Goal: Information Seeking & Learning: Check status

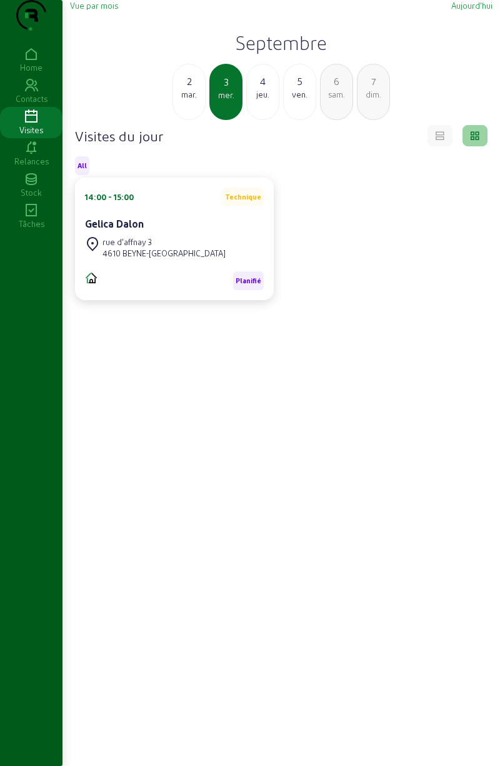
click at [260, 100] on div "jeu." at bounding box center [263, 94] width 32 height 11
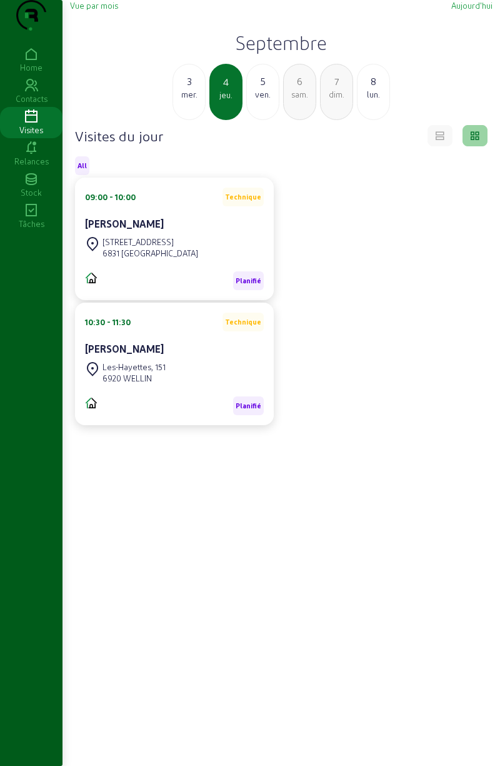
click at [28, 138] on link "Visites" at bounding box center [31, 122] width 63 height 31
click at [99, 10] on span "Vue par mois" at bounding box center [94, 5] width 48 height 9
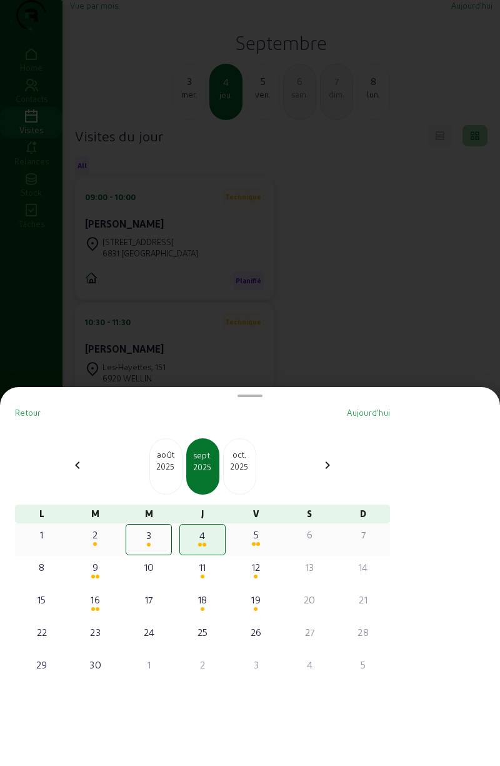
click at [263, 548] on div "5" at bounding box center [256, 539] width 46 height 31
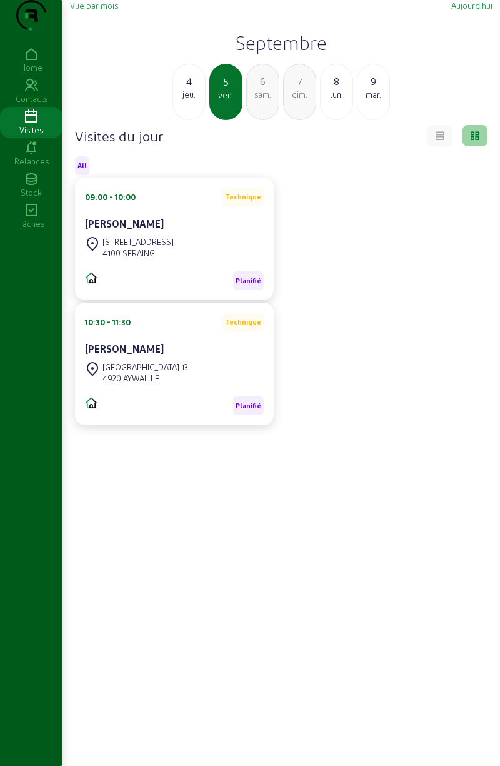
click at [88, 10] on span "Vue par mois" at bounding box center [94, 5] width 48 height 9
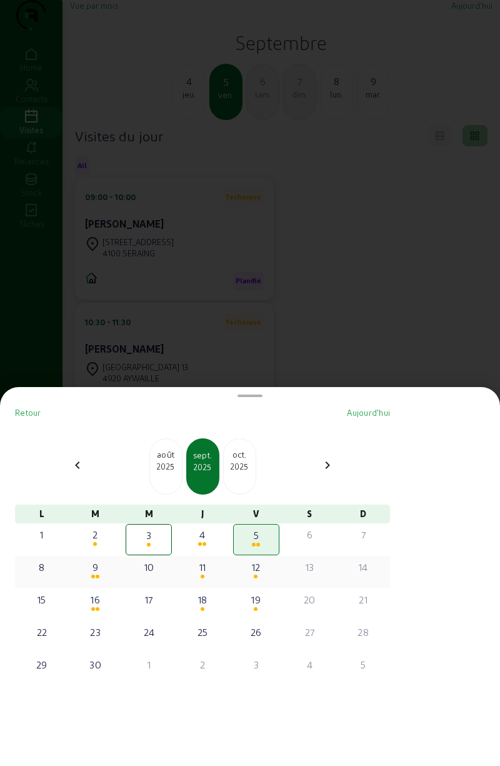
click at [95, 576] on span at bounding box center [93, 577] width 4 height 4
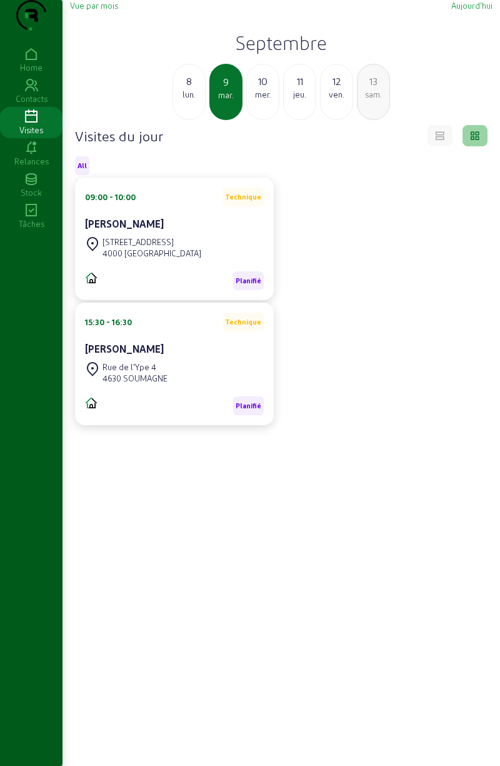
click at [93, 10] on span "Vue par mois" at bounding box center [94, 5] width 48 height 9
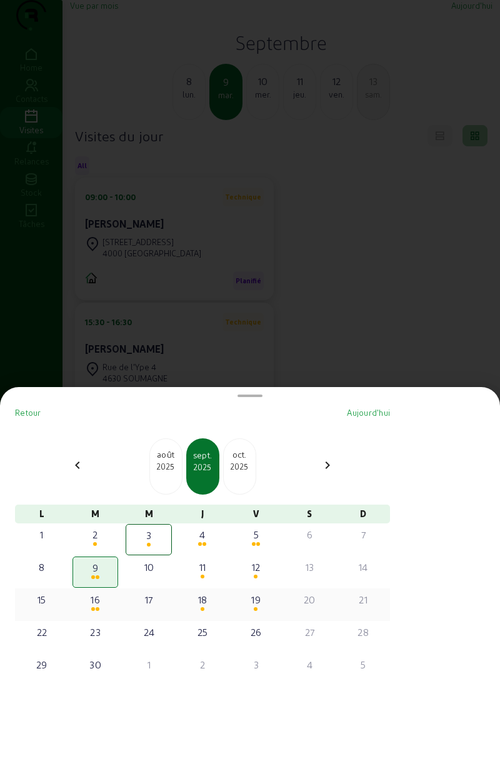
click at [108, 601] on div "16" at bounding box center [96, 599] width 44 height 15
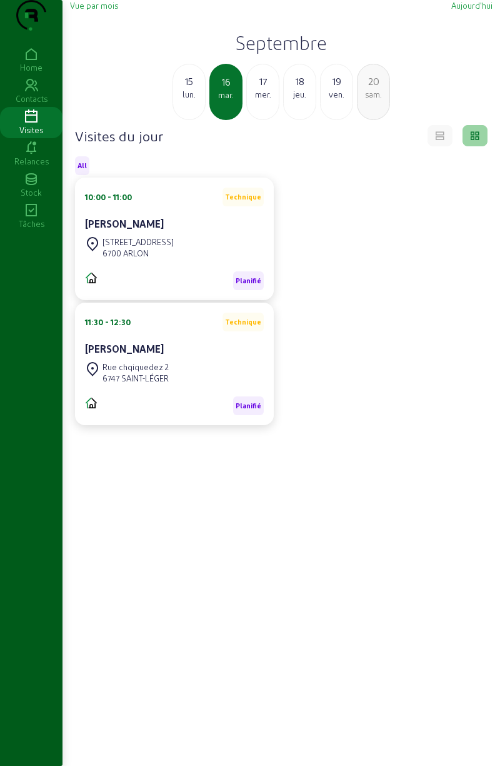
click at [98, 10] on span "Vue par mois" at bounding box center [94, 5] width 48 height 9
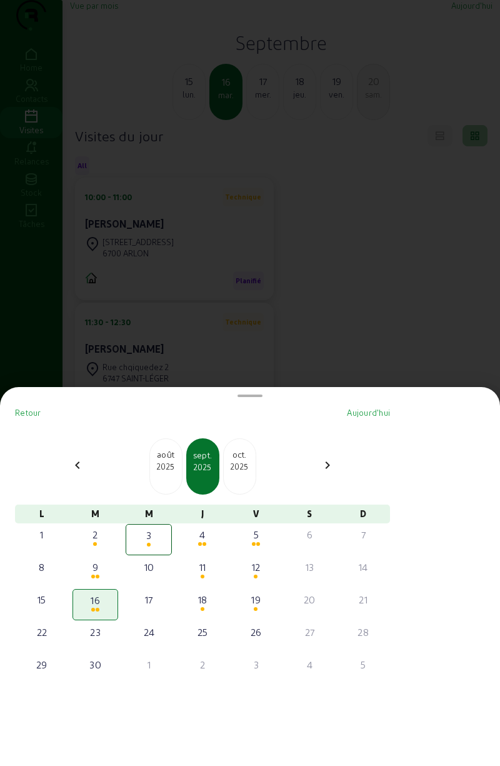
click at [23, 415] on span "Retour" at bounding box center [28, 412] width 26 height 9
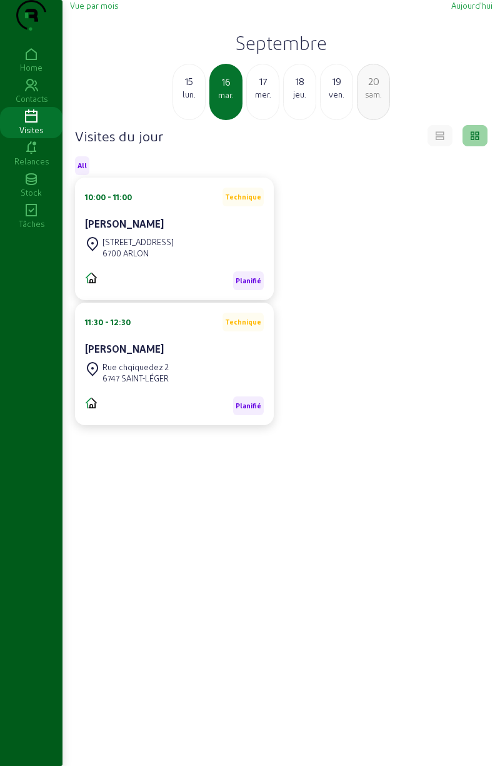
click at [38, 93] on icon at bounding box center [31, 85] width 63 height 15
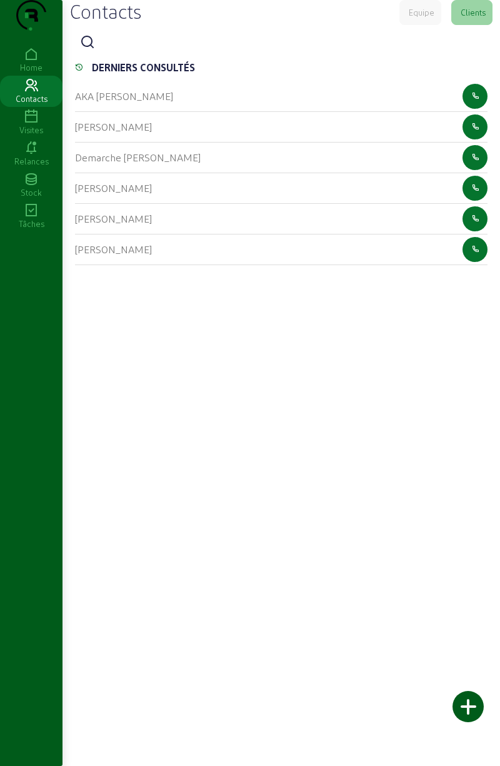
click at [31, 156] on icon at bounding box center [31, 148] width 63 height 15
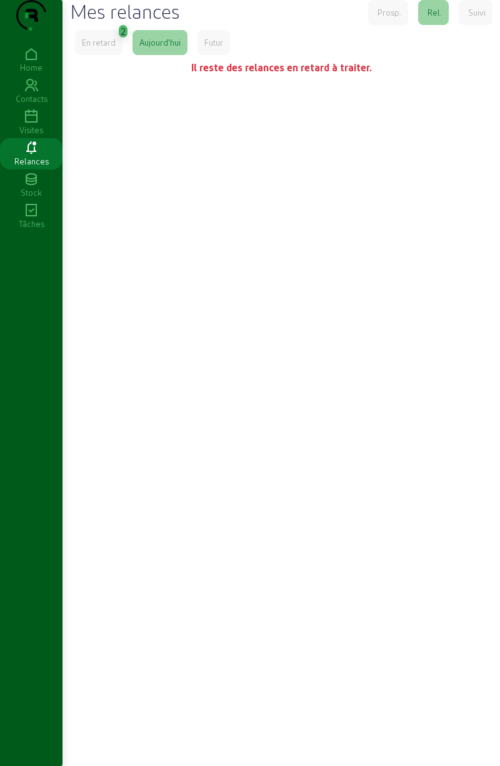
click at [51, 124] on icon at bounding box center [31, 116] width 63 height 15
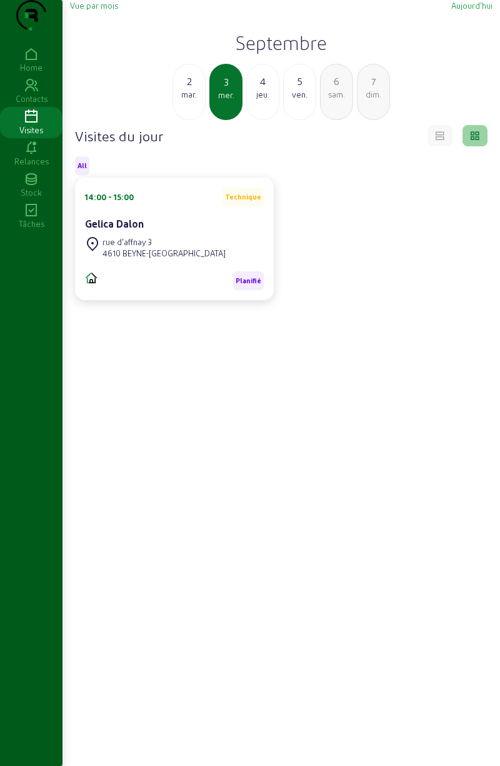
click at [106, 43] on div "Vue par mois [DATE] [DATE] [DATE] mer. 4 jeu. 5 ven. 6 sam. 7 dim." at bounding box center [281, 60] width 423 height 120
click at [99, 10] on span "Vue par mois" at bounding box center [94, 5] width 48 height 9
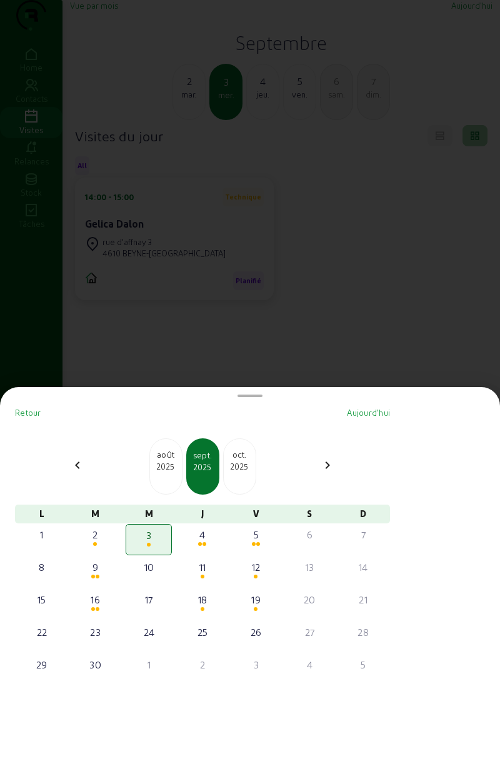
click at [170, 474] on div "[DATE]" at bounding box center [166, 467] width 33 height 56
click at [175, 469] on div "2025" at bounding box center [166, 466] width 32 height 11
click at [174, 467] on div "2025" at bounding box center [166, 466] width 32 height 11
click at [168, 477] on div "[DATE]" at bounding box center [166, 467] width 33 height 56
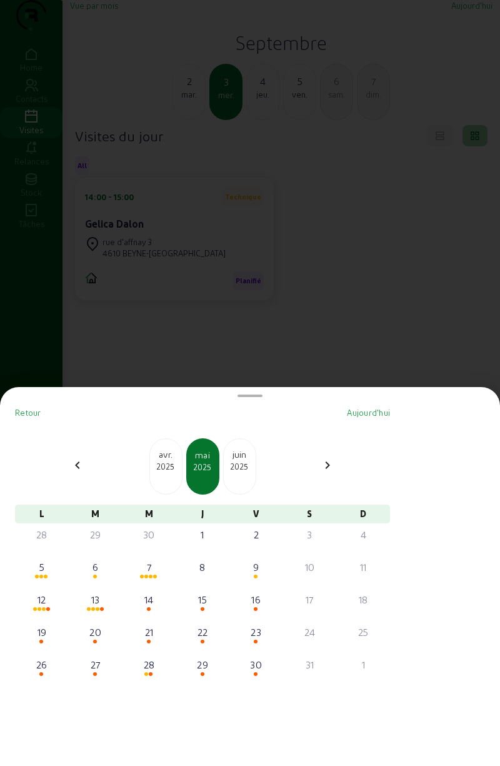
click at [169, 476] on div "[DATE]" at bounding box center [166, 467] width 33 height 56
click at [171, 475] on div "[DATE]" at bounding box center [166, 467] width 33 height 56
click at [171, 474] on div "[DATE]" at bounding box center [166, 467] width 33 height 56
click at [266, 608] on div "14" at bounding box center [256, 604] width 46 height 31
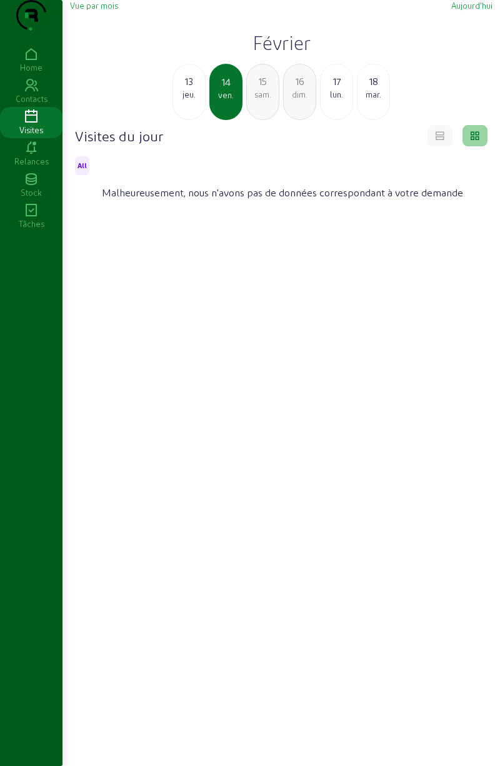
click at [188, 100] on div "jeu." at bounding box center [189, 94] width 32 height 11
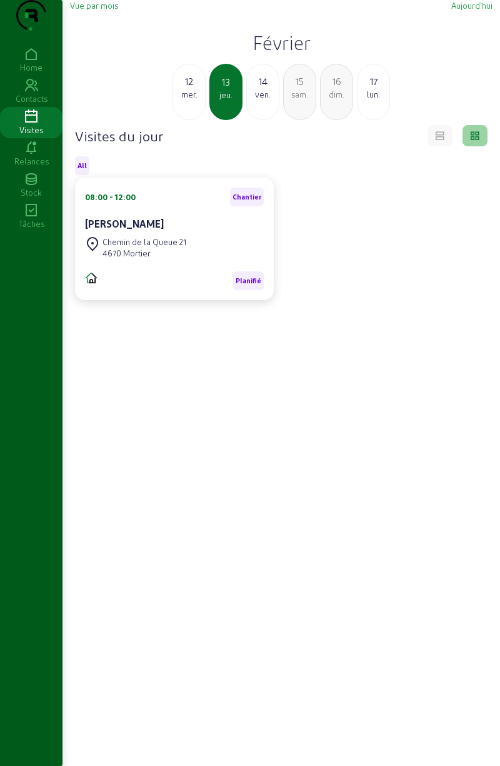
click at [180, 100] on div "mer." at bounding box center [189, 94] width 32 height 11
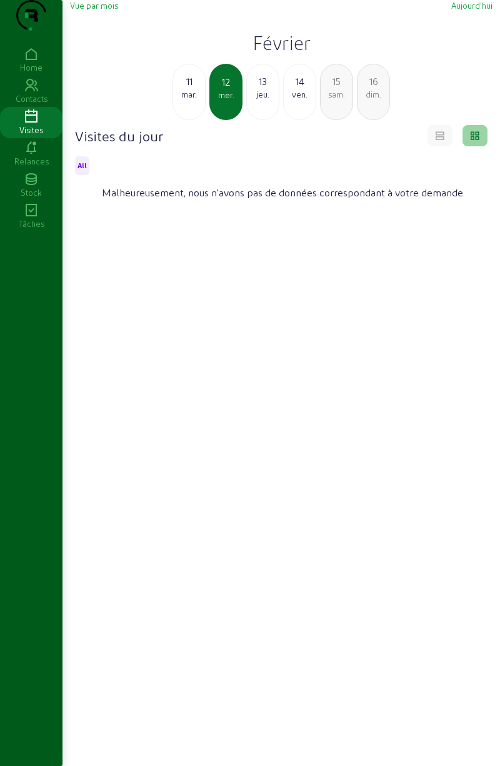
click at [185, 100] on div "mar." at bounding box center [189, 94] width 32 height 11
click at [193, 100] on div "lun." at bounding box center [189, 94] width 32 height 11
click at [266, 100] on div "mar." at bounding box center [263, 94] width 32 height 11
click at [308, 100] on div "jeu." at bounding box center [300, 94] width 32 height 11
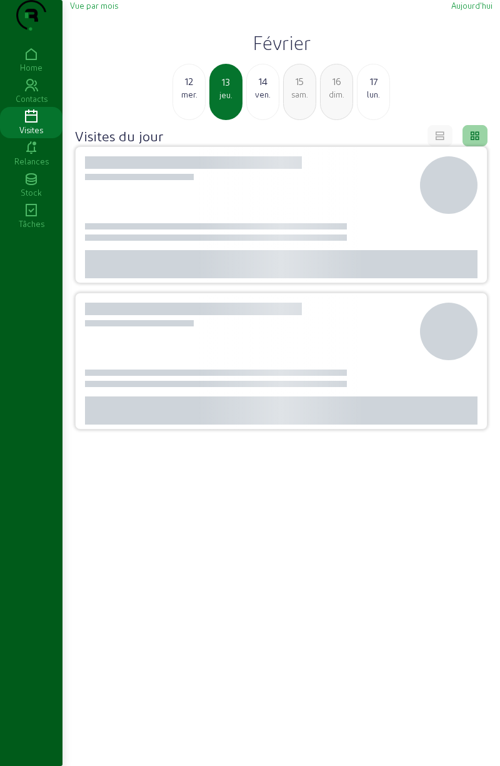
click at [325, 100] on div "dim." at bounding box center [337, 94] width 32 height 11
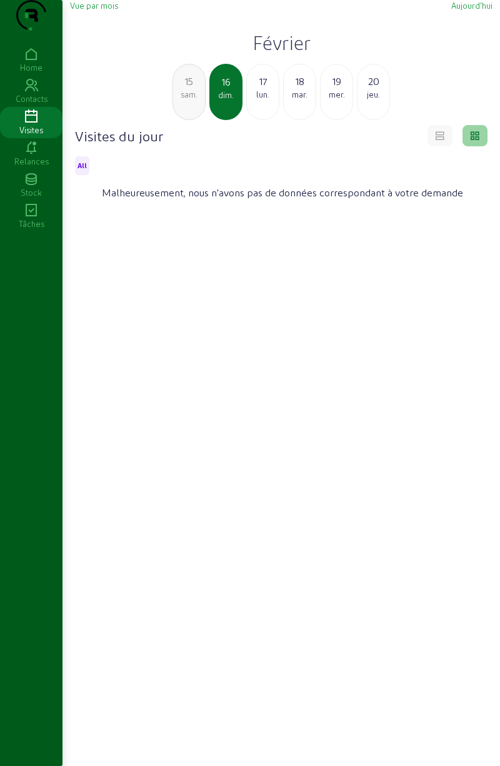
click at [249, 89] on div "17" at bounding box center [263, 81] width 32 height 15
click at [265, 120] on div "[DATE]" at bounding box center [262, 92] width 33 height 56
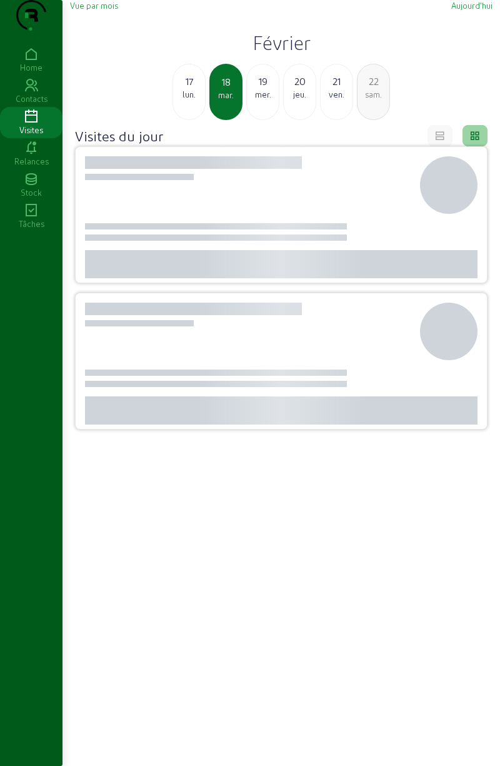
click at [260, 120] on div "19 mer." at bounding box center [262, 92] width 33 height 56
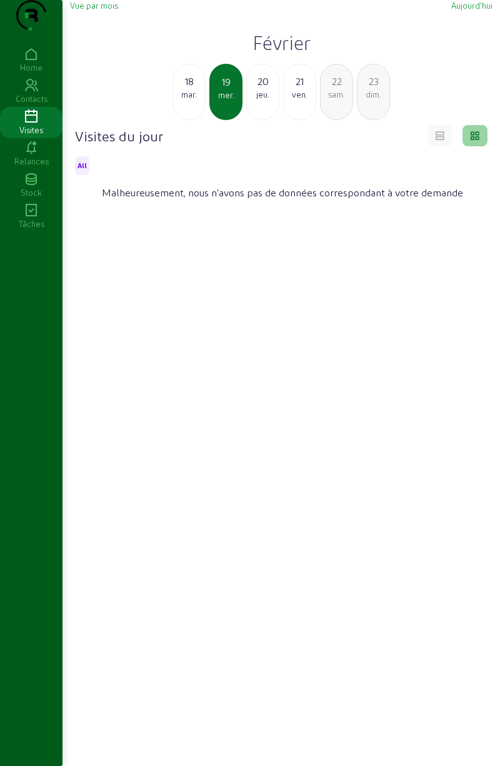
click at [260, 120] on div "20 jeu." at bounding box center [262, 92] width 33 height 56
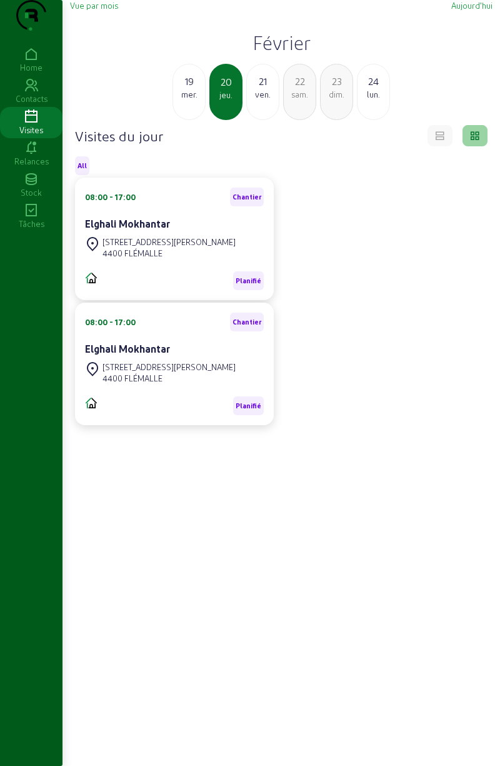
click at [259, 120] on div "21 ven." at bounding box center [262, 92] width 33 height 56
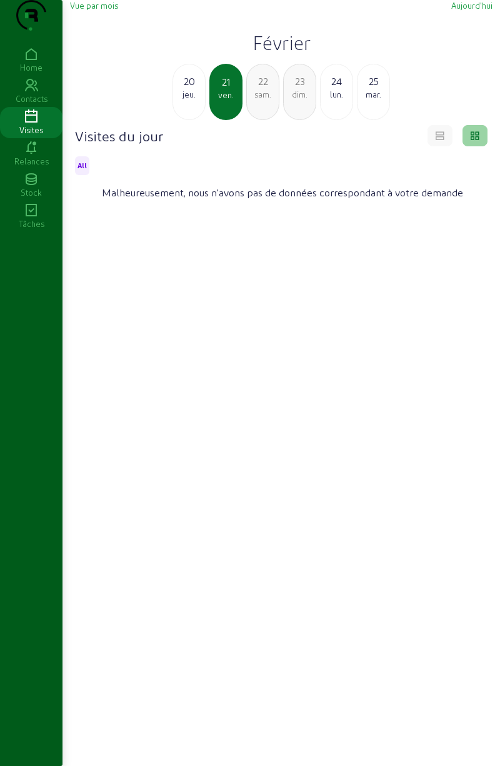
click at [261, 120] on div "22 sam." at bounding box center [262, 92] width 33 height 56
click at [273, 120] on div "23 dim." at bounding box center [262, 92] width 33 height 56
click at [257, 100] on div "lun." at bounding box center [263, 94] width 32 height 11
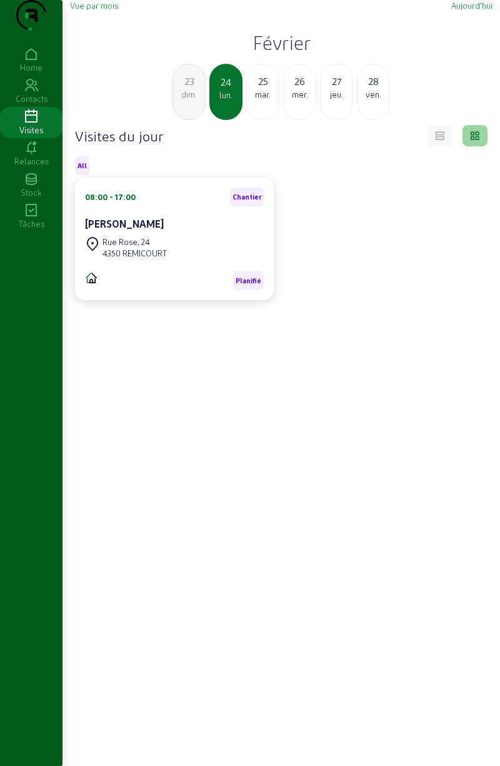
click at [270, 100] on div "mar." at bounding box center [263, 94] width 32 height 11
click at [294, 89] on div "27" at bounding box center [300, 81] width 32 height 15
